Goal: Find specific page/section: Find specific page/section

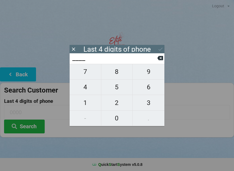
click at [82, 86] on span "4" at bounding box center [85, 86] width 31 height 11
type input "4___"
click at [120, 121] on span "0" at bounding box center [116, 118] width 31 height 11
type input "40__"
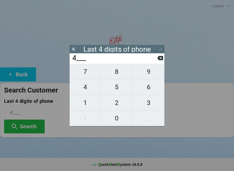
type input "40__"
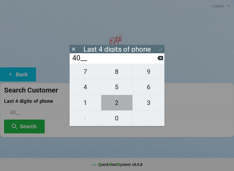
click at [117, 104] on span "2" at bounding box center [116, 102] width 31 height 11
type input "402_"
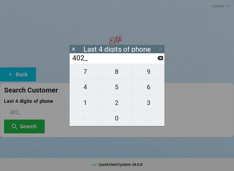
click at [120, 103] on span "2" at bounding box center [116, 102] width 31 height 11
type input "4022"
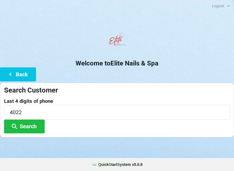
click at [39, 128] on button "Search" at bounding box center [24, 127] width 41 height 14
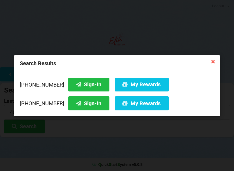
click at [80, 106] on button "Sign-In" at bounding box center [88, 103] width 41 height 14
